Goal: Communication & Community: Answer question/provide support

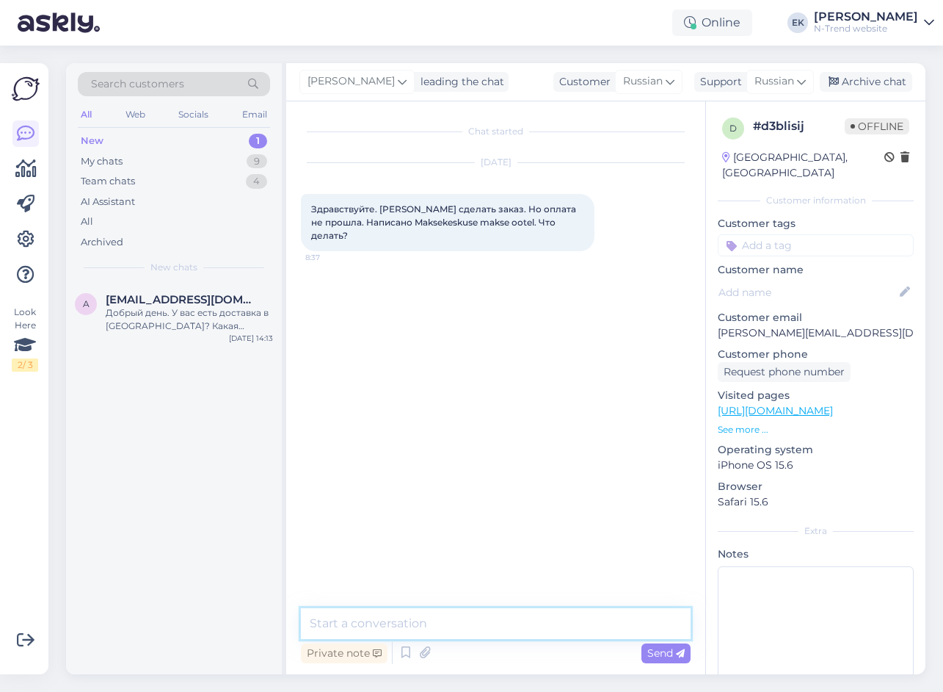
click at [528, 622] on textarea at bounding box center [496, 623] width 390 height 31
paste textarea "Вижу что все таки вам удалось оплатить за заказ"
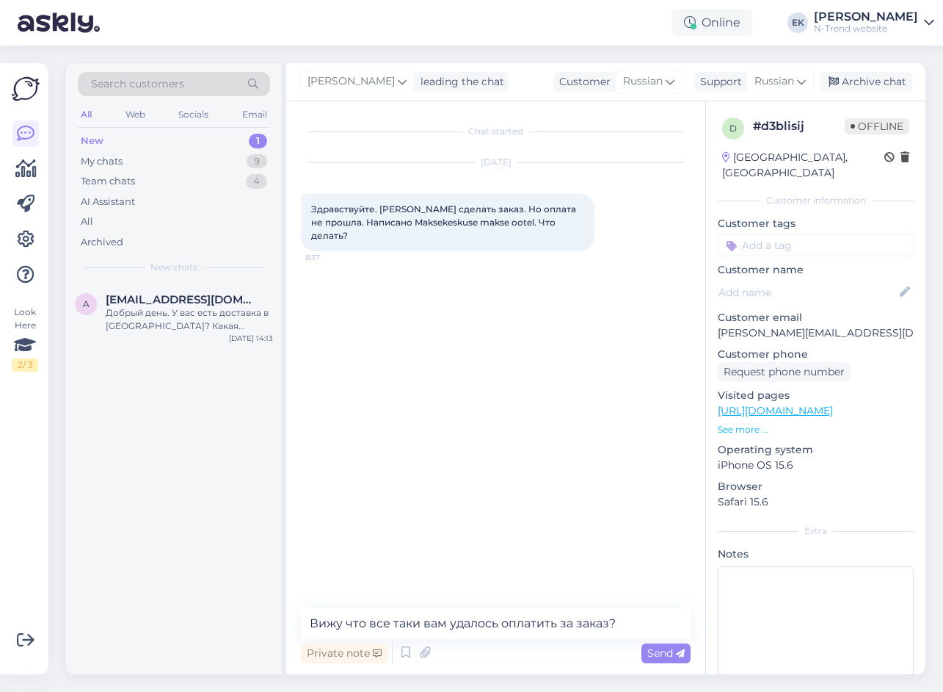
click at [342, 207] on span "Здравствуйте. [PERSON_NAME] сделать заказ. Но оплата не прошла. Написано Maksek…" at bounding box center [444, 221] width 267 height 37
copy span "Здравствуйте"
click at [311, 624] on textarea "Вижу что все таки вам удалось оплатить за заказ?" at bounding box center [496, 623] width 390 height 31
paste textarea "Здравствуйте"
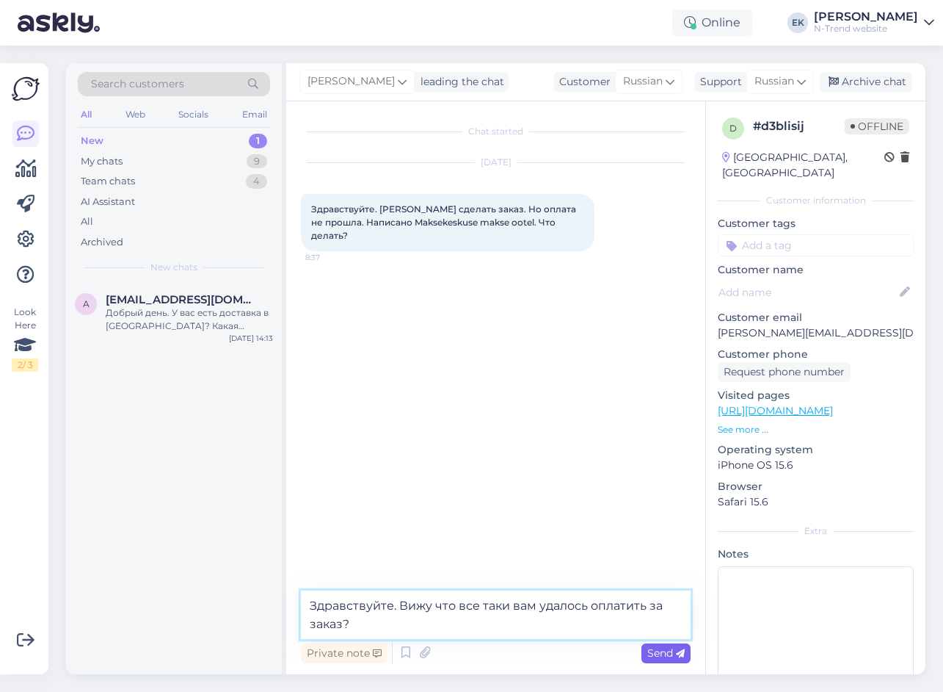
type textarea "Здравствуйте. Вижу что все таки вам удалось оплатить за заказ?"
click at [661, 653] on span "Send" at bounding box center [665, 652] width 37 height 13
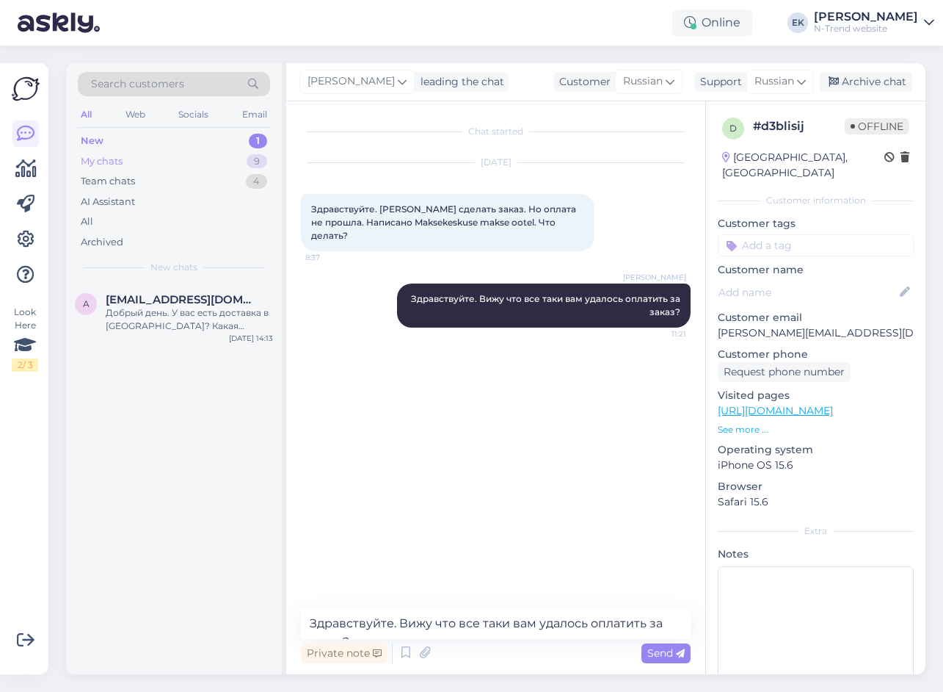
click at [103, 157] on div "My chats" at bounding box center [102, 161] width 42 height 15
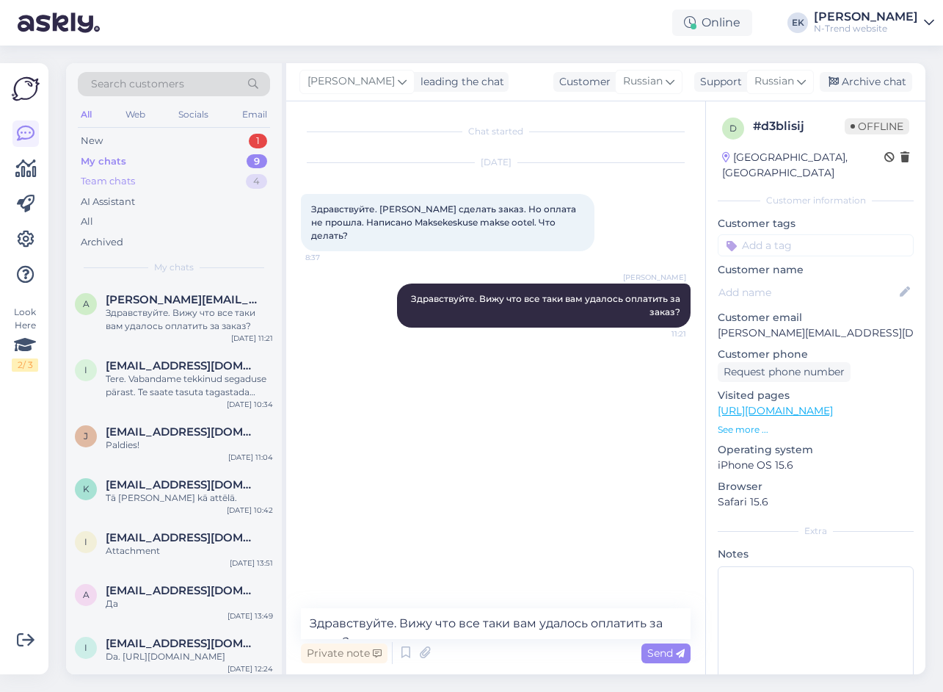
click at [94, 181] on div "Team chats" at bounding box center [108, 181] width 54 height 15
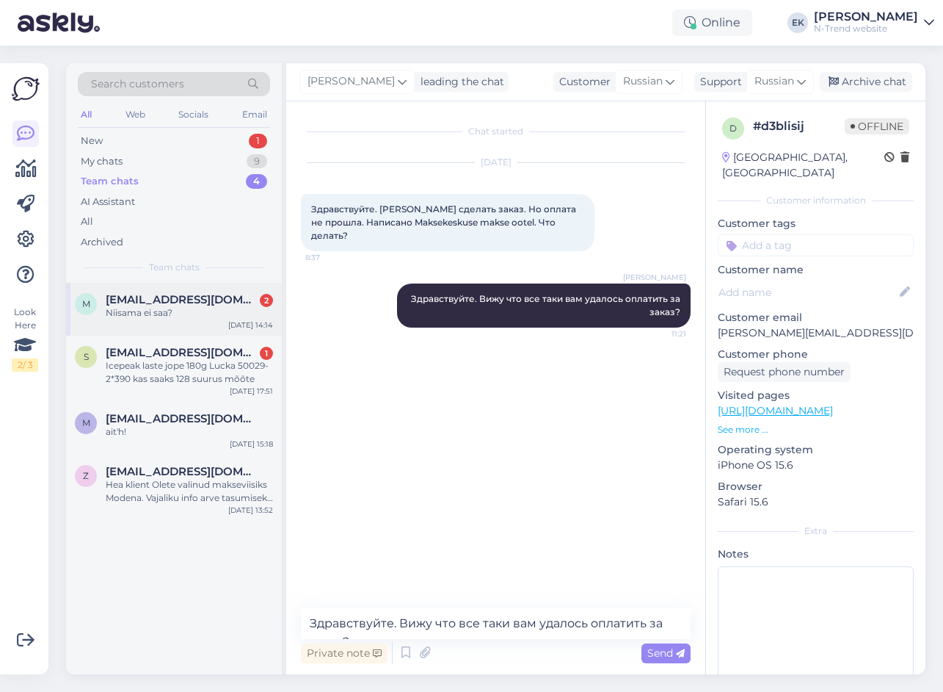
click at [149, 308] on div "Niisama ei saa?" at bounding box center [189, 312] width 167 height 13
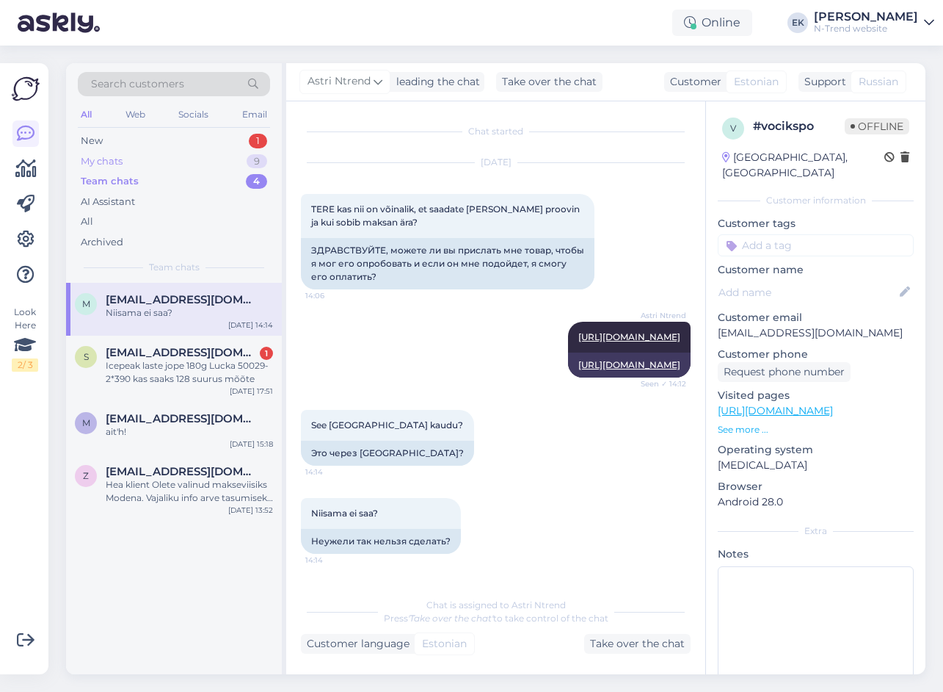
click at [92, 159] on div "My chats" at bounding box center [102, 161] width 42 height 15
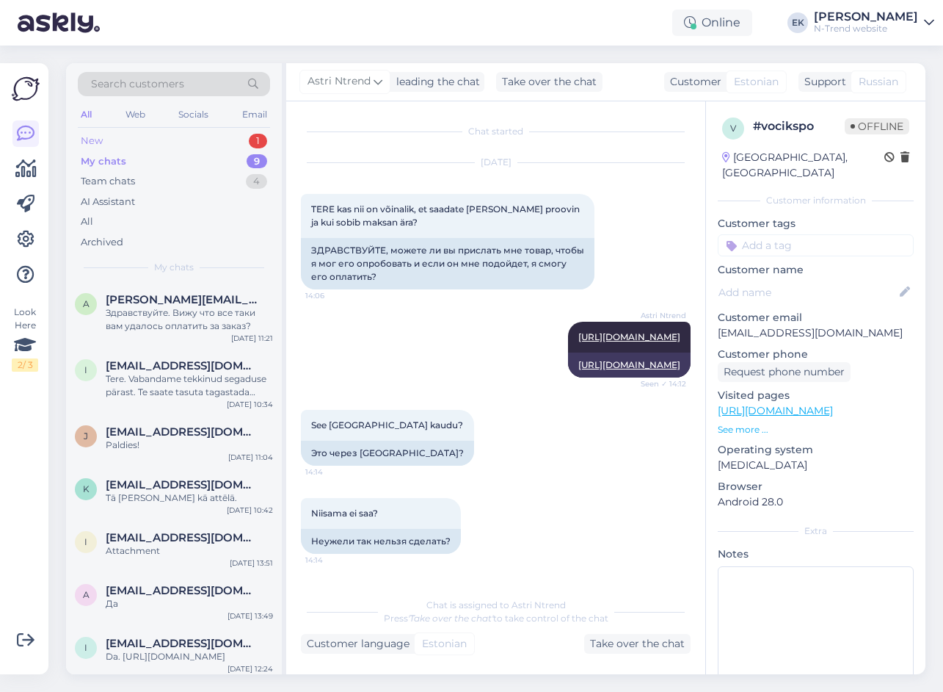
click at [95, 138] on div "New" at bounding box center [92, 141] width 22 height 15
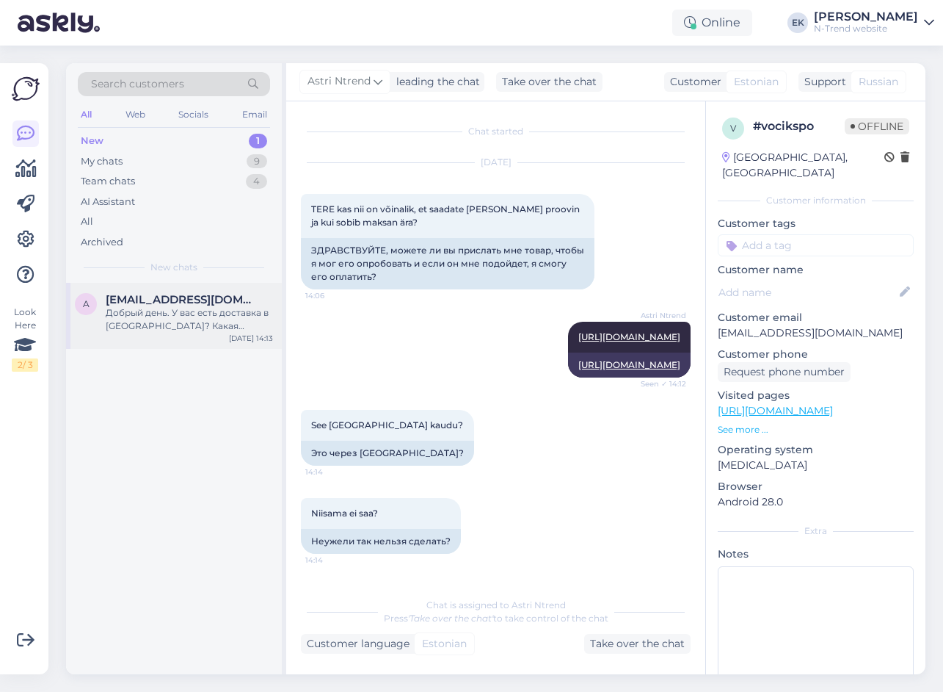
click at [158, 304] on span "[EMAIL_ADDRESS][DOMAIN_NAME]" at bounding box center [182, 299] width 153 height 13
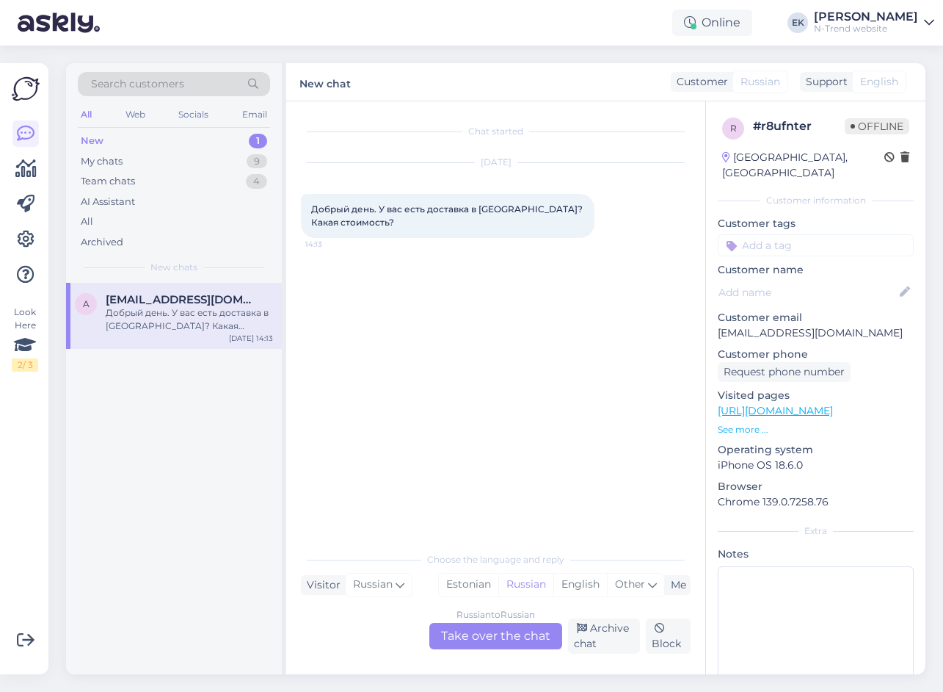
click at [485, 633] on div "Russian to Russian Take over the chat" at bounding box center [495, 636] width 133 height 26
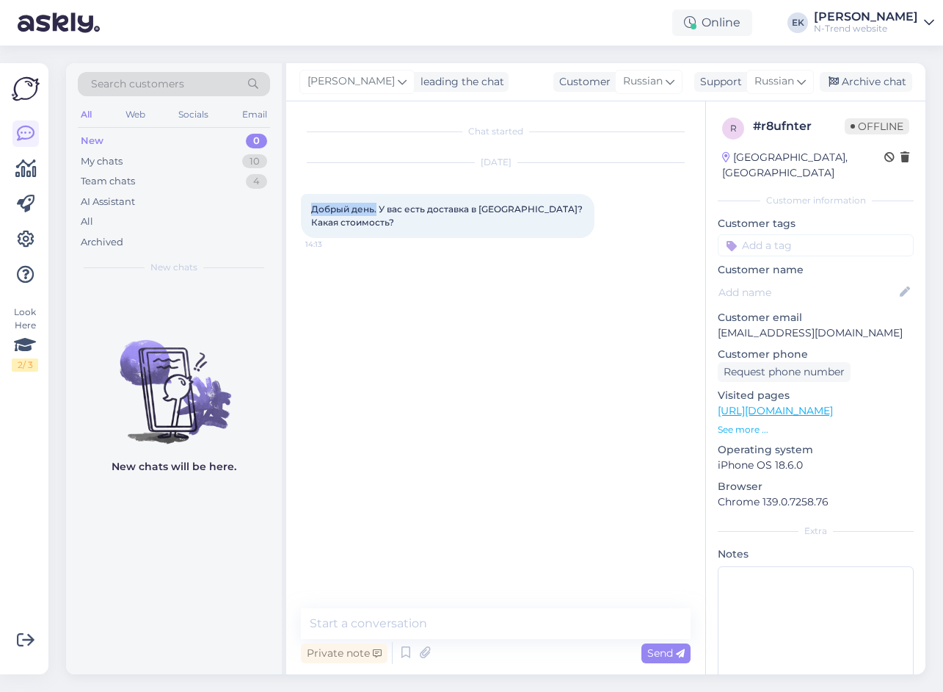
drag, startPoint x: 311, startPoint y: 208, endPoint x: 375, endPoint y: 211, distance: 63.9
click at [375, 211] on span "Добрый день. У вас есть доставка в [GEOGRAPHIC_DATA]? Какая стоимость?" at bounding box center [448, 215] width 274 height 24
copy span "Добрый день."
click at [353, 628] on textarea at bounding box center [496, 623] width 390 height 31
paste textarea "Добрый день."
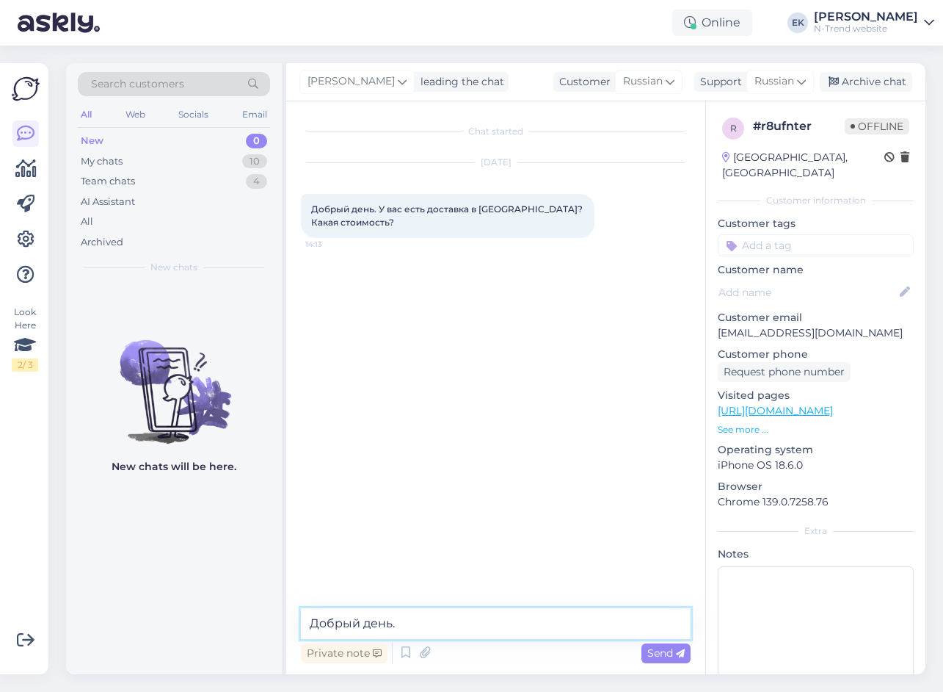
paste textarea "Нет. К сожалению в черногорию мы не посылаем товар."
type textarea "Добрый день. Нет. К сожалению в черногорию мы не посылаем товар."
click at [667, 658] on span "Send" at bounding box center [665, 652] width 37 height 13
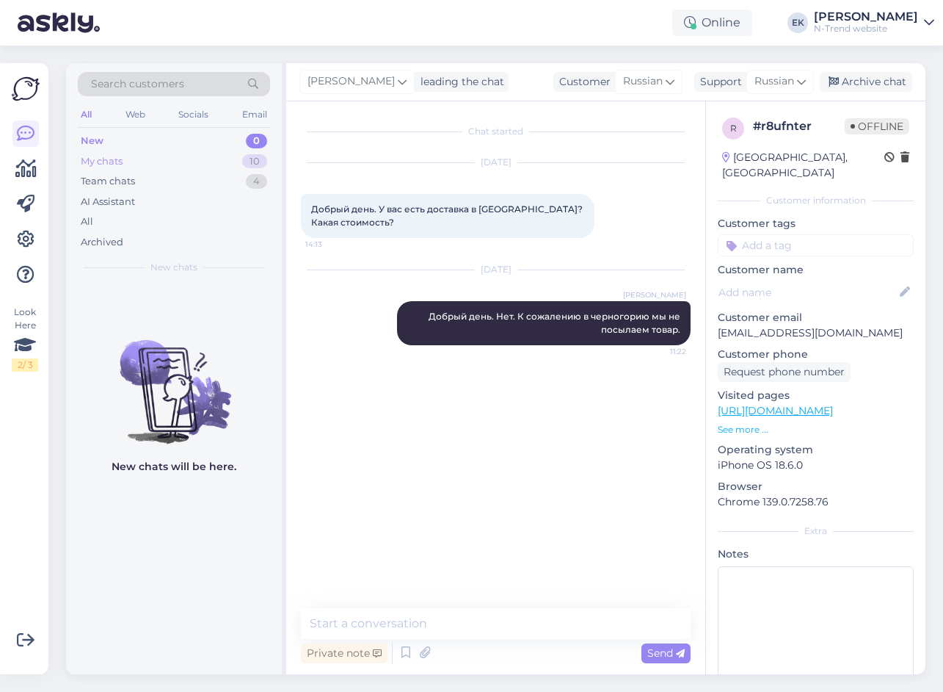
click at [102, 161] on div "My chats" at bounding box center [102, 161] width 42 height 15
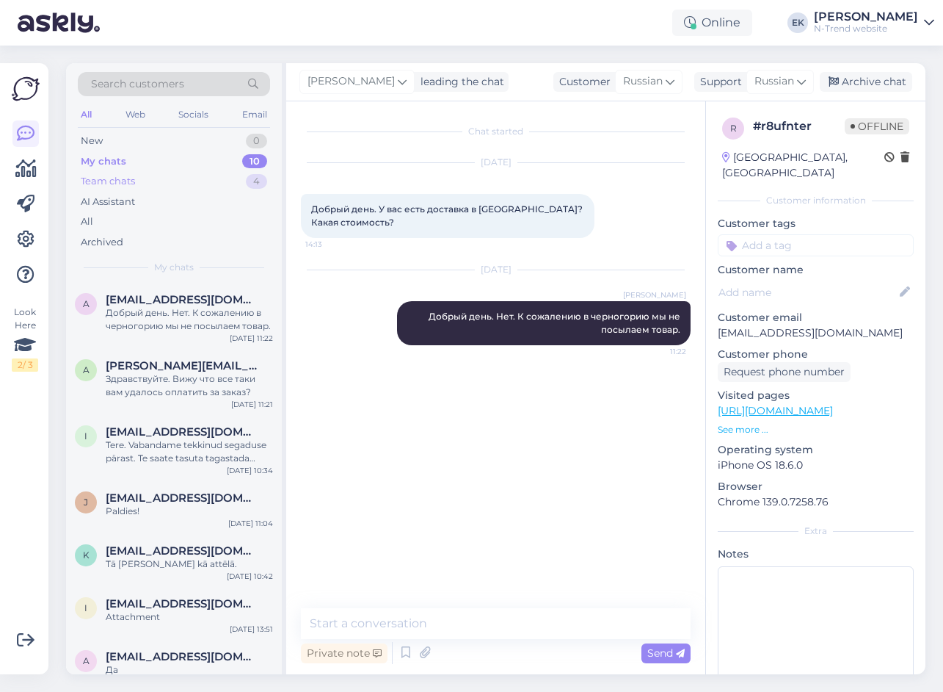
click at [109, 179] on div "Team chats" at bounding box center [108, 181] width 54 height 15
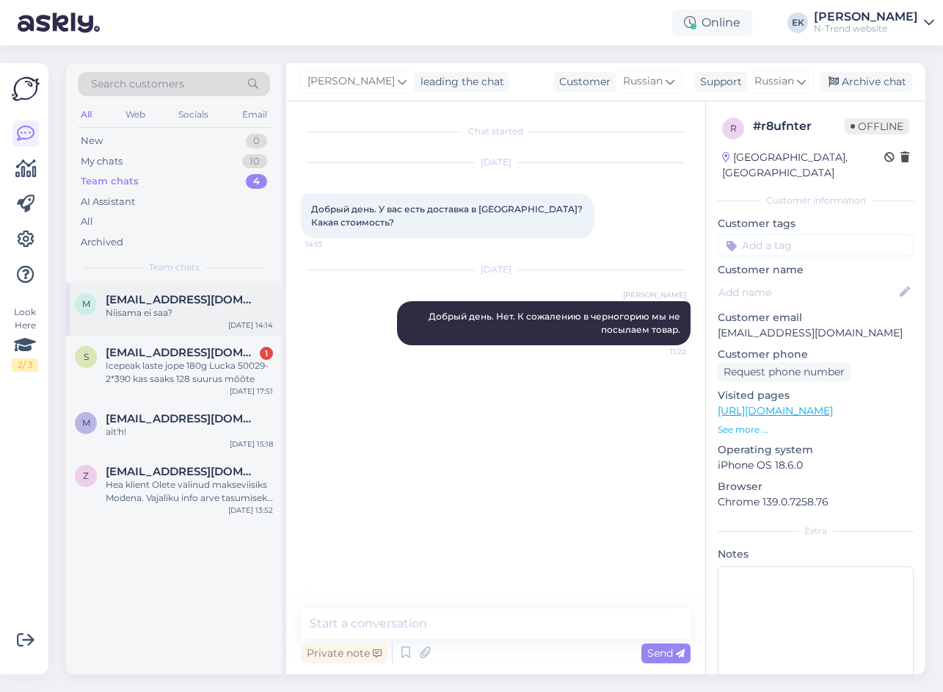
click at [177, 307] on div "Niisama ei saa?" at bounding box center [189, 312] width 167 height 13
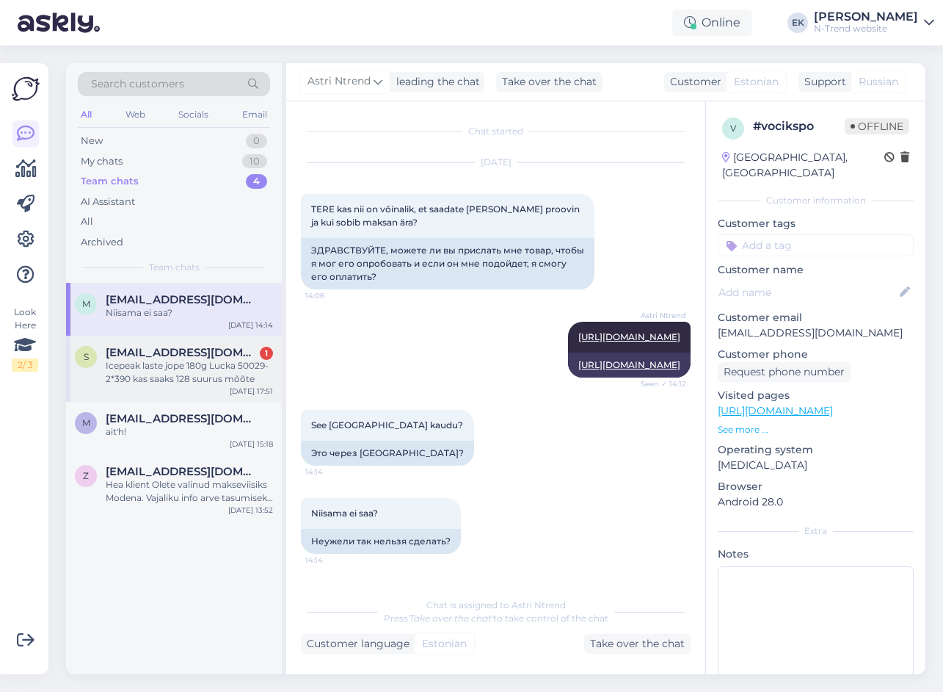
click at [195, 347] on span "[EMAIL_ADDRESS][DOMAIN_NAME]" at bounding box center [182, 352] width 153 height 13
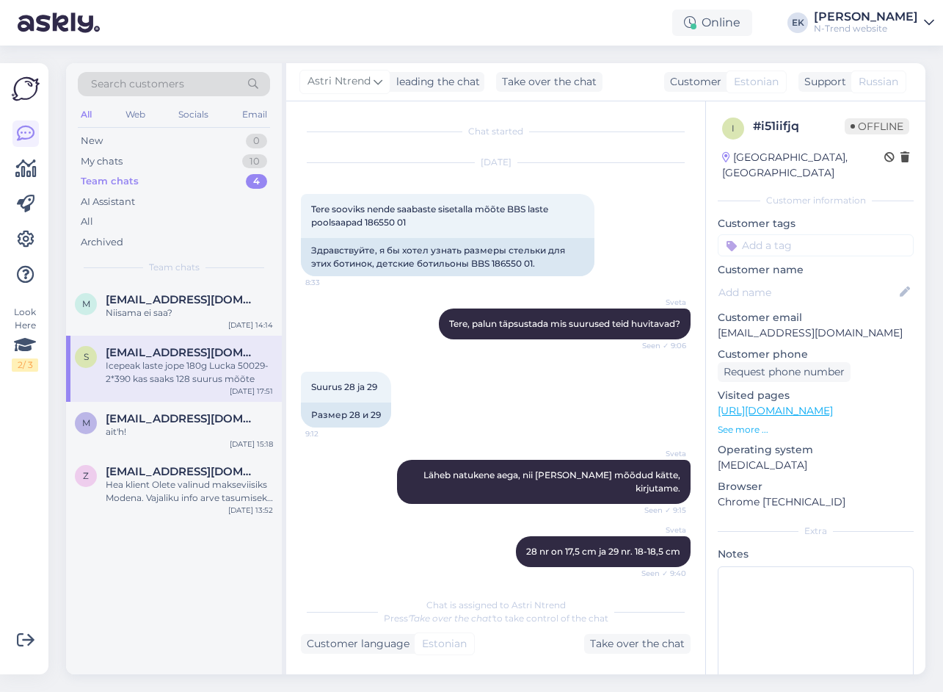
scroll to position [4555, 0]
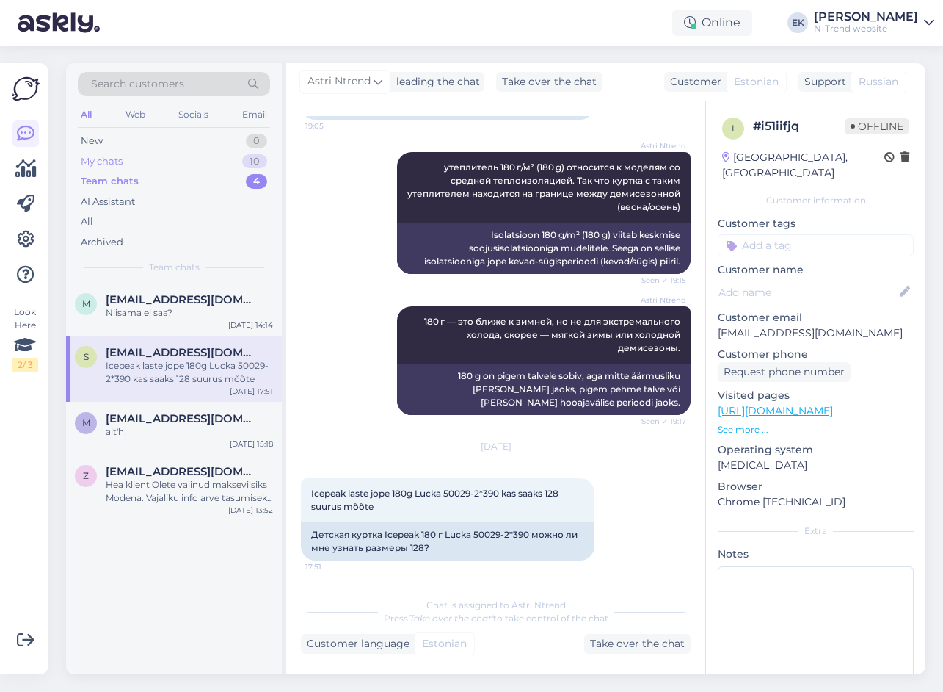
click at [125, 164] on div "My chats 10" at bounding box center [174, 161] width 192 height 21
